Goal: Transaction & Acquisition: Purchase product/service

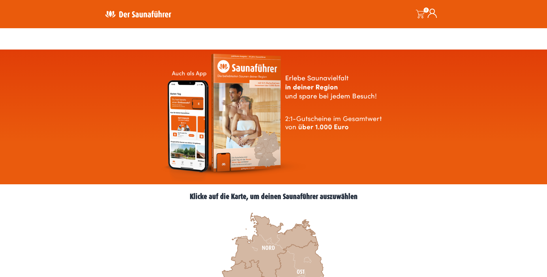
scroll to position [144, 0]
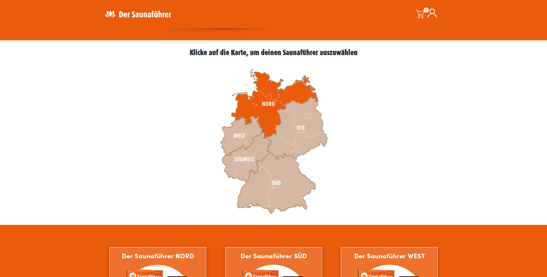
click at [259, 88] on icon at bounding box center [274, 104] width 87 height 70
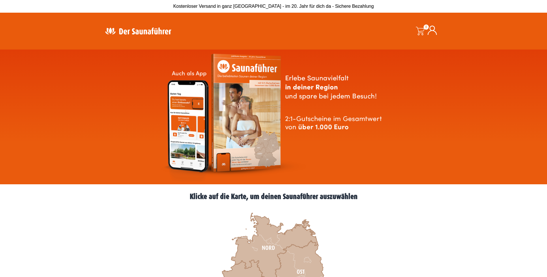
click at [136, 29] on img at bounding box center [138, 30] width 75 height 11
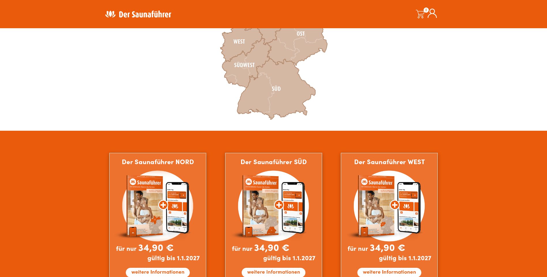
scroll to position [234, 0]
